Goal: Information Seeking & Learning: Check status

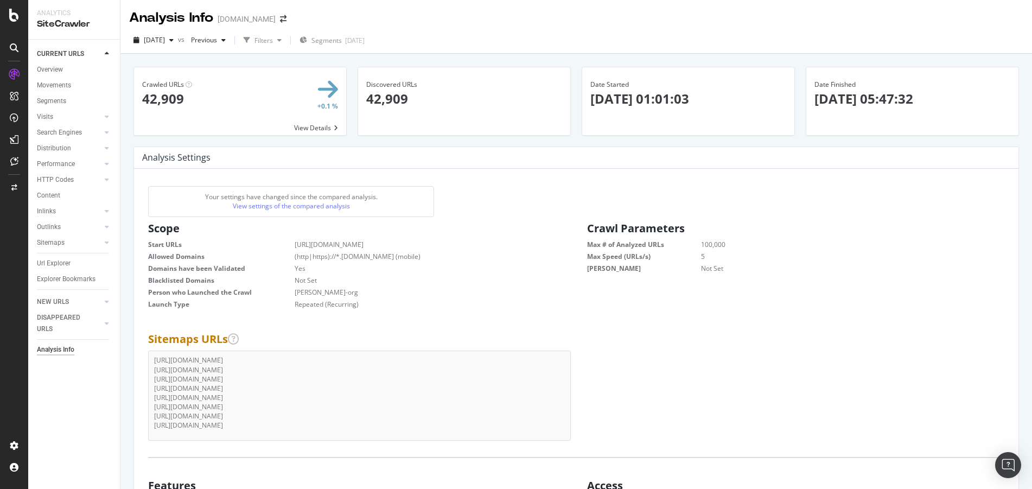
scroll to position [165, 409]
click at [9, 18] on icon at bounding box center [14, 15] width 10 height 13
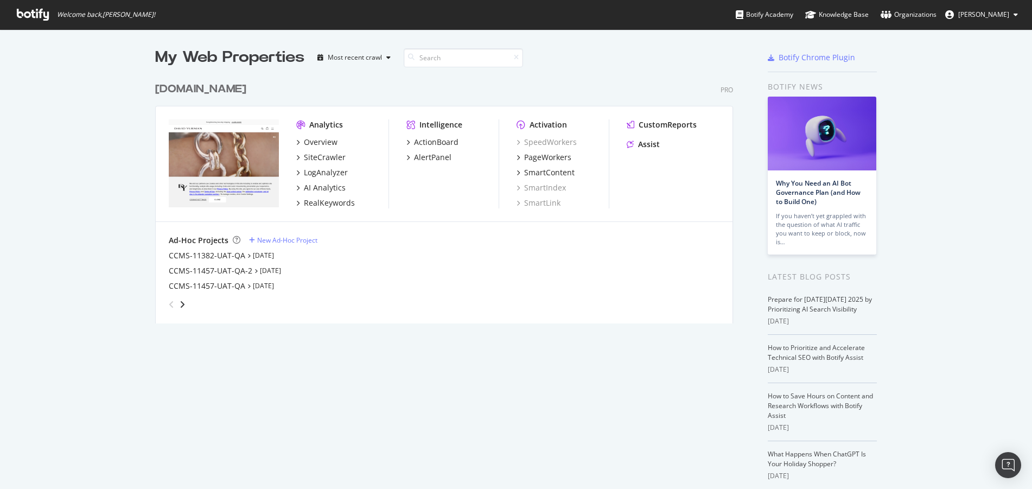
scroll to position [481, 1016]
click at [181, 302] on div "angle-right" at bounding box center [183, 304] width 8 height 11
click at [177, 275] on div "Filter Sitemap Crawl" at bounding box center [205, 270] width 73 height 11
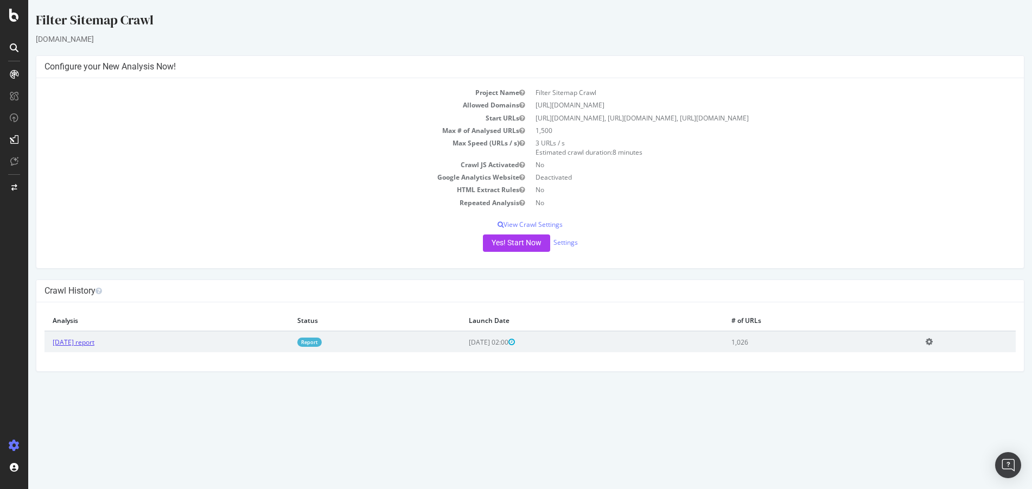
click at [80, 347] on link "2025 Oct. 3rd report" at bounding box center [74, 341] width 42 height 9
